Goal: Task Accomplishment & Management: Manage account settings

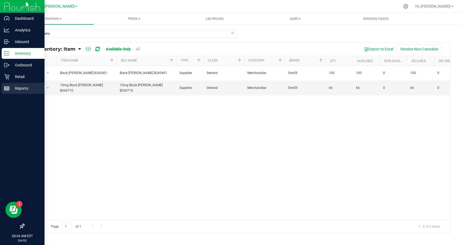
click at [8, 89] on icon at bounding box center [6, 88] width 5 height 5
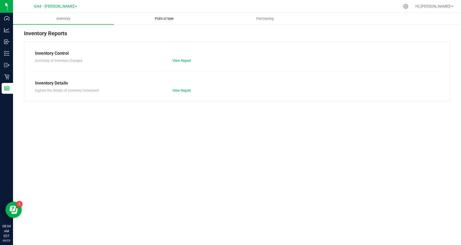
click at [163, 17] on span "Point of Sale" at bounding box center [164, 18] width 34 height 5
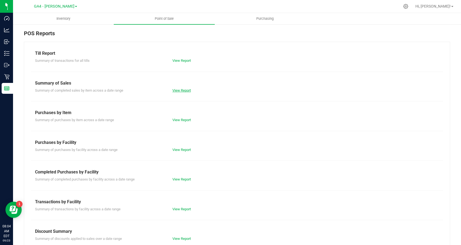
click at [188, 89] on link "View Report" at bounding box center [181, 90] width 18 height 4
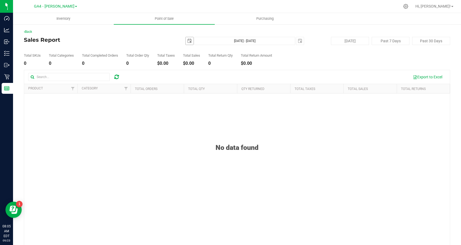
click at [190, 40] on span "select" at bounding box center [189, 41] width 4 height 4
click at [198, 95] on link "22" at bounding box center [198, 96] width 8 height 8
type input "[DATE]"
type input "[DATE] - [DATE]"
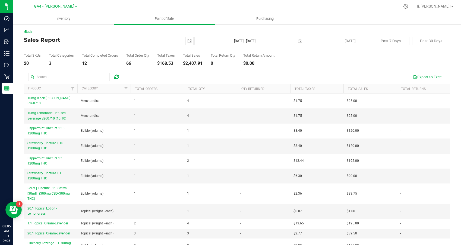
click at [57, 7] on span "GA4 - [PERSON_NAME]" at bounding box center [54, 6] width 40 height 5
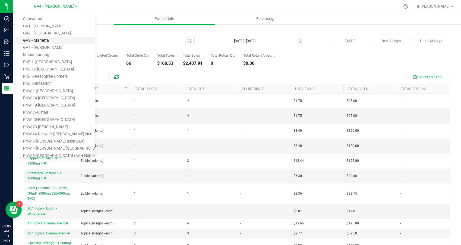
click at [48, 40] on link "GA3 - Marietta" at bounding box center [55, 40] width 79 height 7
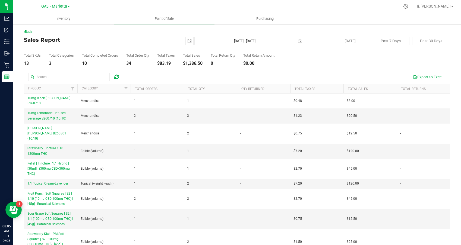
click at [58, 5] on span "GA3 - Marietta" at bounding box center [54, 6] width 26 height 5
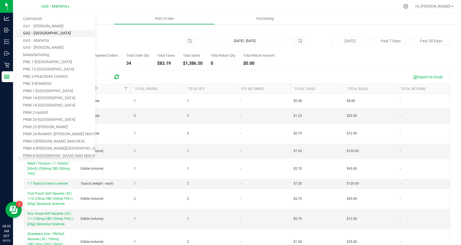
click at [46, 33] on link "GA2 - [GEOGRAPHIC_DATA]" at bounding box center [55, 33] width 79 height 7
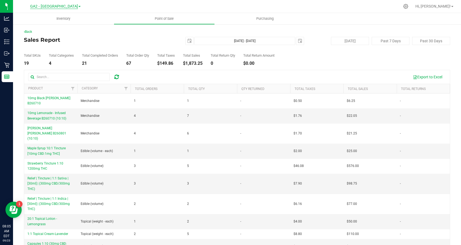
click at [55, 8] on span "GA2 - [GEOGRAPHIC_DATA]" at bounding box center [54, 6] width 48 height 5
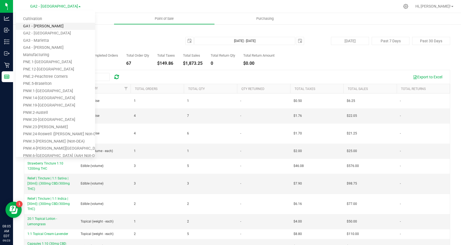
click at [45, 24] on link "GA1 - [PERSON_NAME]" at bounding box center [55, 26] width 79 height 7
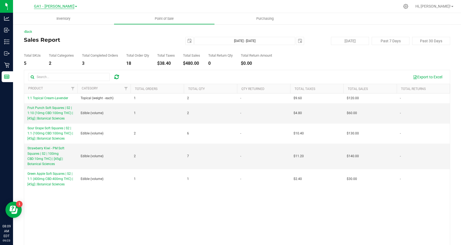
click at [59, 6] on span "GA1 - [PERSON_NAME]" at bounding box center [54, 6] width 40 height 5
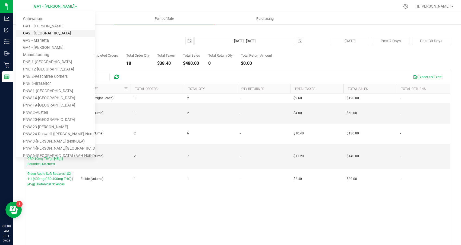
click at [48, 30] on link "GA2 - [GEOGRAPHIC_DATA]" at bounding box center [55, 33] width 79 height 7
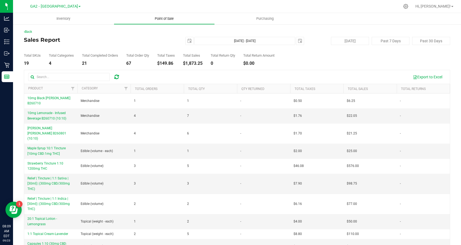
click at [165, 20] on span "Point of Sale" at bounding box center [164, 18] width 34 height 5
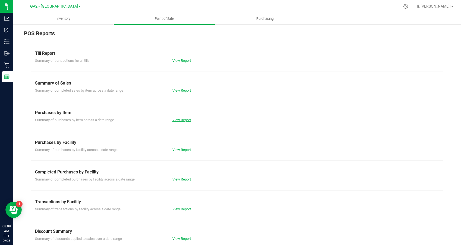
click at [180, 119] on link "View Report" at bounding box center [181, 120] width 18 height 4
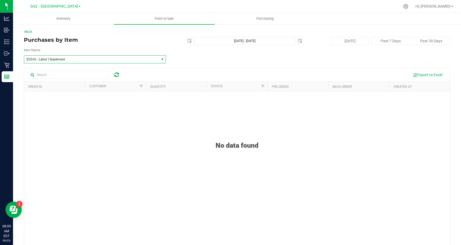
click at [78, 59] on span "$25/hr - Labor I Supervisor" at bounding box center [88, 60] width 125 height 4
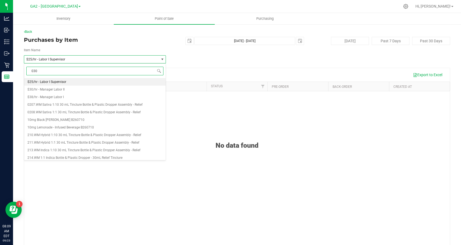
type input "0303"
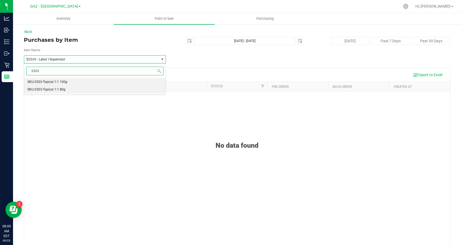
click at [44, 89] on span "SKU.0303-Topical 1:1 80g" at bounding box center [46, 90] width 38 height 4
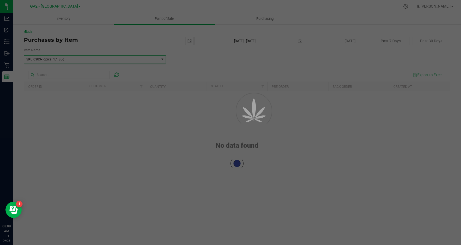
scroll to position [1375, 0]
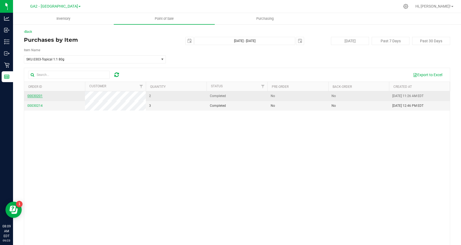
click at [35, 96] on span "00030201" at bounding box center [34, 96] width 15 height 4
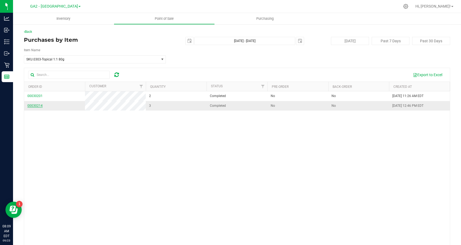
click at [36, 106] on span "00030214" at bounding box center [34, 106] width 15 height 4
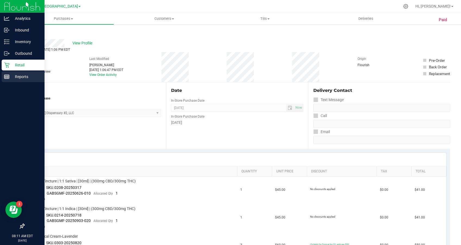
click at [10, 77] on p "Reports" at bounding box center [25, 77] width 33 height 7
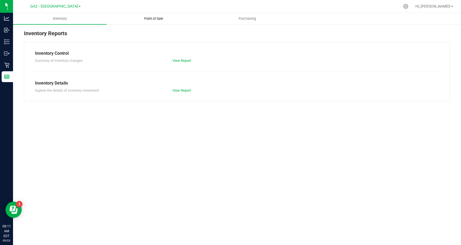
click at [155, 19] on span "Point of Sale" at bounding box center [154, 18] width 34 height 5
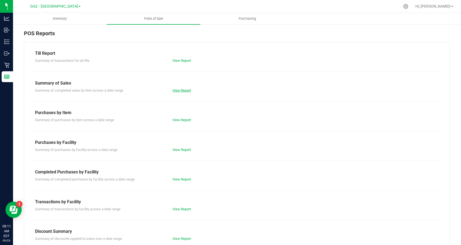
click at [178, 90] on link "View Report" at bounding box center [181, 90] width 18 height 4
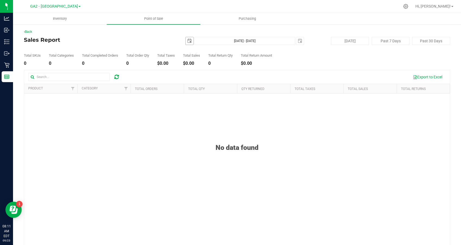
click at [189, 40] on span "select" at bounding box center [189, 41] width 4 height 4
click at [200, 97] on link "22" at bounding box center [198, 96] width 8 height 8
type input "[DATE]"
type input "[DATE] - [DATE]"
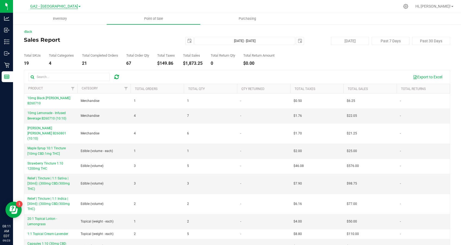
click at [52, 5] on span "GA2 - [GEOGRAPHIC_DATA]" at bounding box center [54, 6] width 48 height 5
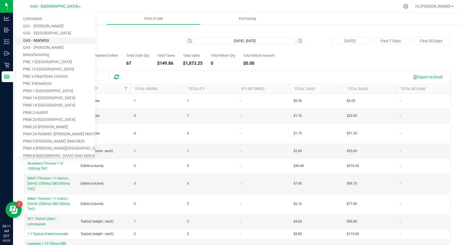
click at [42, 40] on link "GA3 - Marietta" at bounding box center [55, 40] width 79 height 7
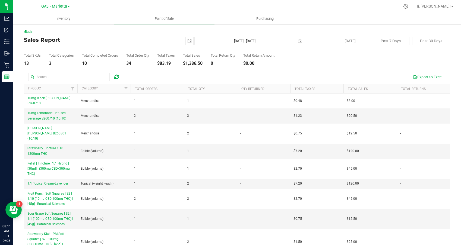
click at [56, 7] on span "GA3 - Marietta" at bounding box center [54, 6] width 26 height 5
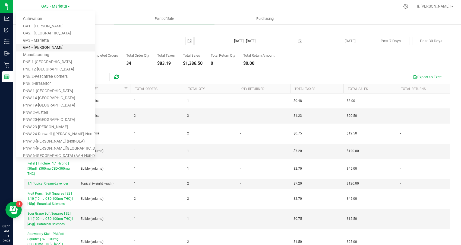
click at [44, 45] on link "GA4 - [PERSON_NAME]" at bounding box center [55, 47] width 79 height 7
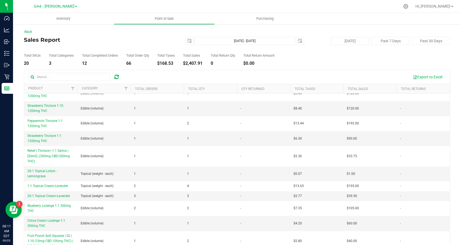
scroll to position [39, 0]
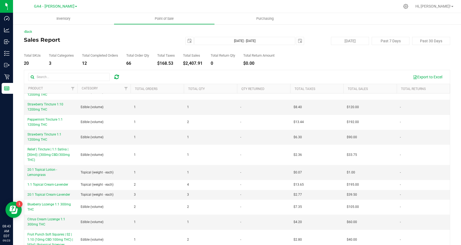
click at [54, 4] on link "GA4 - [PERSON_NAME]" at bounding box center [55, 6] width 43 height 5
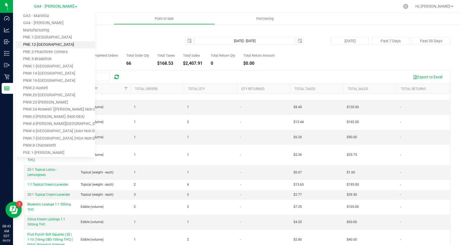
scroll to position [40, 0]
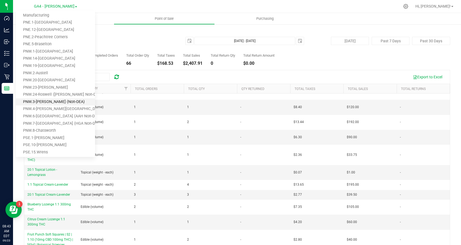
click at [38, 100] on link "PNW.3-[PERSON_NAME] (Non-DEA)" at bounding box center [55, 101] width 79 height 7
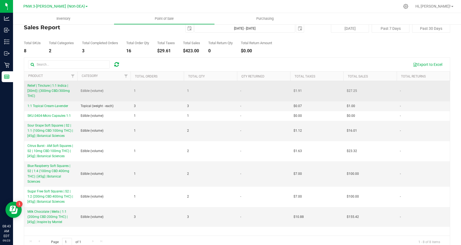
scroll to position [21, 0]
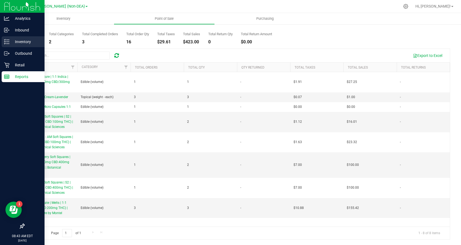
click at [15, 41] on p "Inventory" at bounding box center [25, 42] width 33 height 7
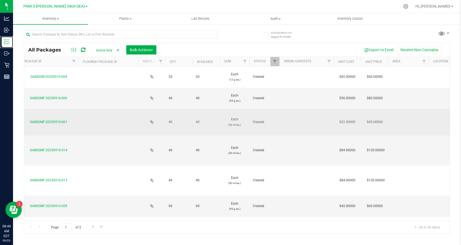
scroll to position [0, 144]
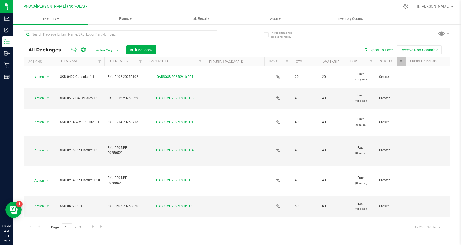
click at [69, 63] on th "Item Name" at bounding box center [80, 61] width 47 height 9
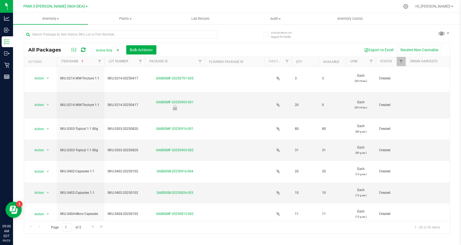
scroll to position [344, 0]
click at [93, 226] on span "Go to the next page" at bounding box center [93, 227] width 4 height 4
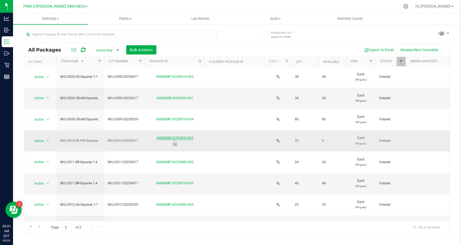
click at [172, 137] on link "GABSGSB-20250826-002" at bounding box center [175, 138] width 37 height 4
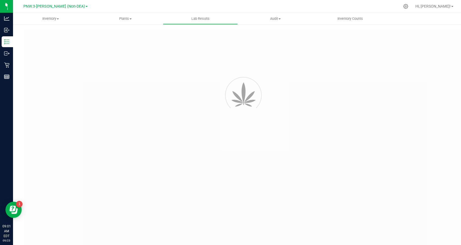
type input "GABSGMF-20250317-004"
type input "[PERSON_NAME]-031725-8186"
type input "GABSGMF-20250317-004"
type input "[DATE] 4:48 PM"
type input "[DATE]"
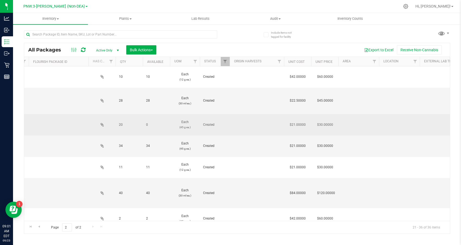
scroll to position [0, 177]
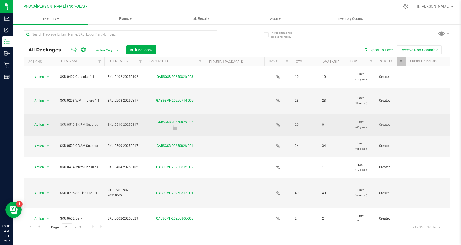
click at [48, 125] on span "select" at bounding box center [48, 125] width 4 height 4
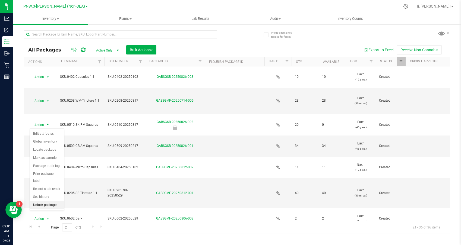
click at [45, 201] on li "Unlock package" at bounding box center [47, 205] width 34 height 8
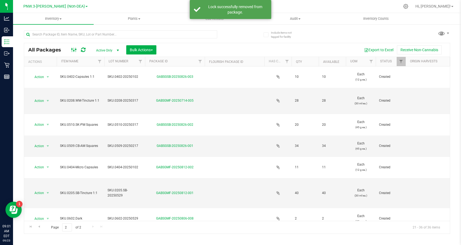
click at [75, 51] on rect at bounding box center [75, 50] width 0 height 4
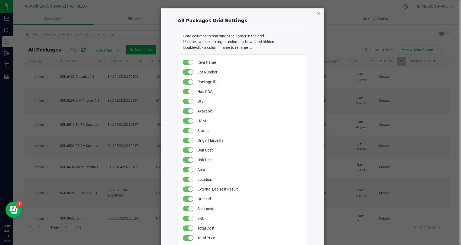
click at [318, 13] on icon "button" at bounding box center [318, 13] width 4 height 7
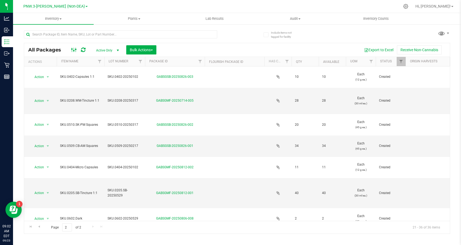
click at [75, 50] on icon at bounding box center [74, 50] width 6 height 7
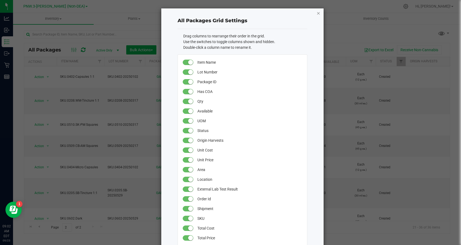
click at [318, 14] on icon "button" at bounding box center [318, 13] width 4 height 7
